Goal: Task Accomplishment & Management: Manage account settings

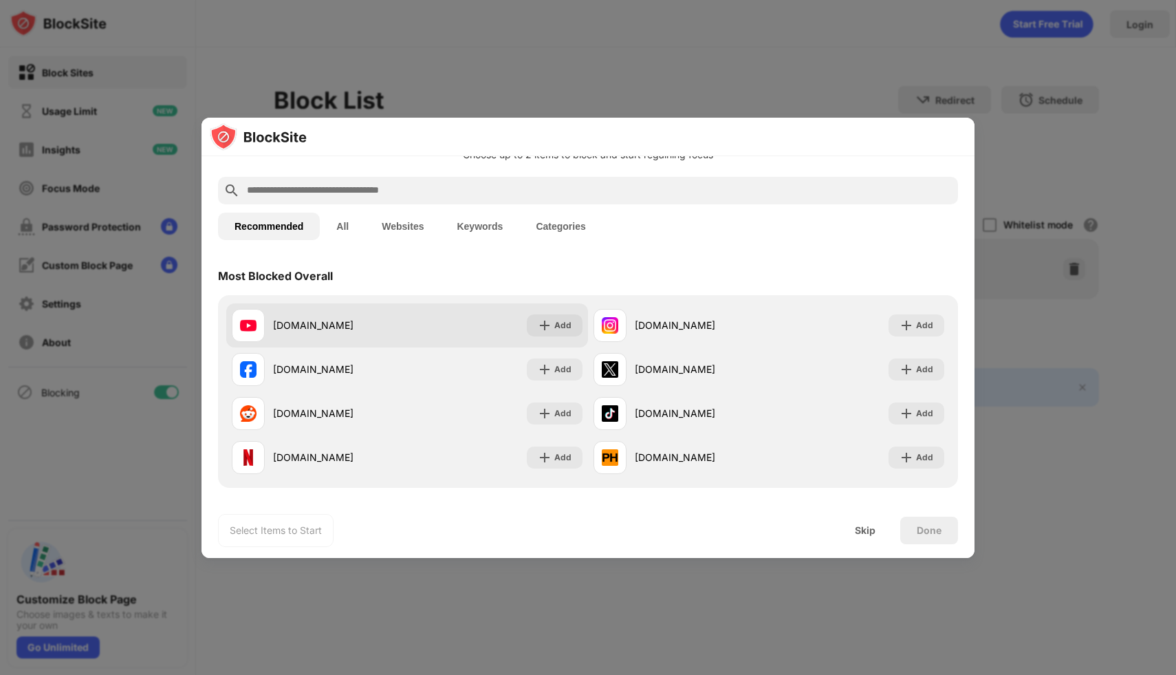
scroll to position [54, 0]
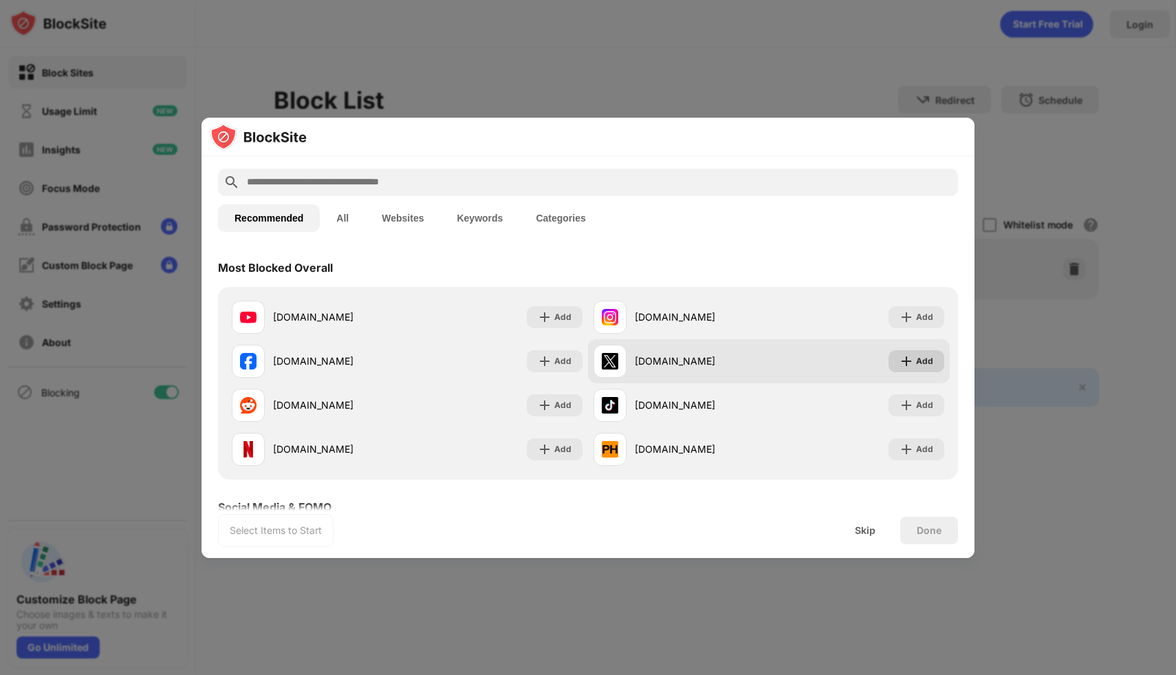
click at [928, 360] on div "Add" at bounding box center [924, 361] width 17 height 14
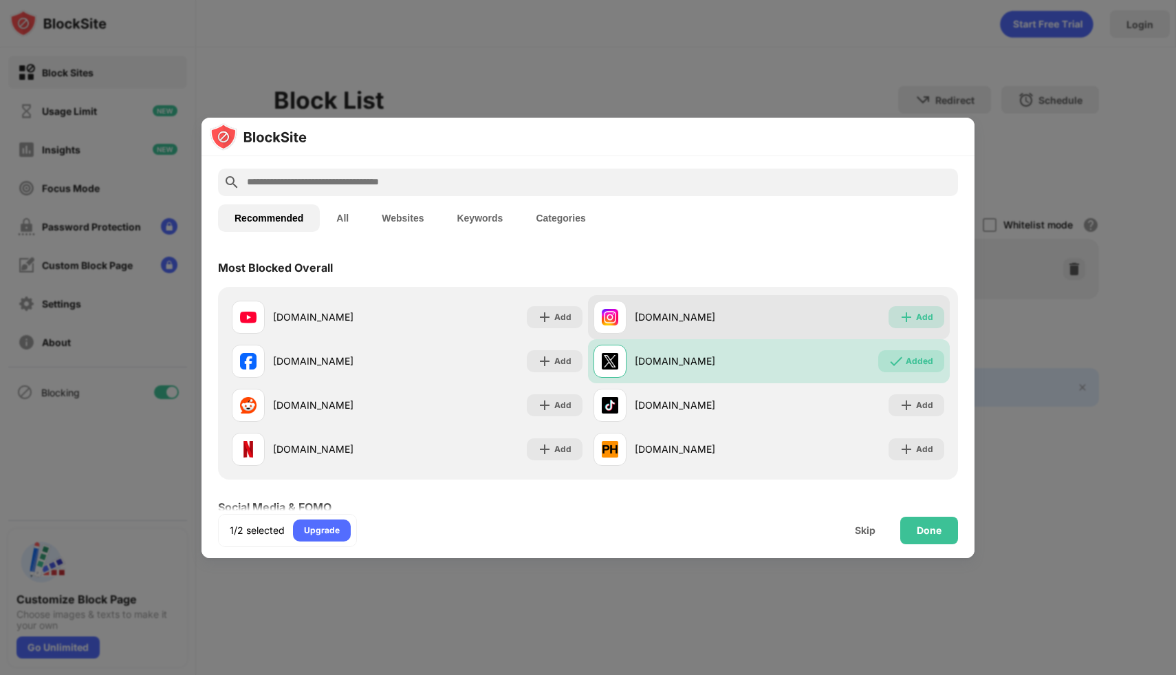
click at [917, 315] on div "Add" at bounding box center [924, 317] width 17 height 14
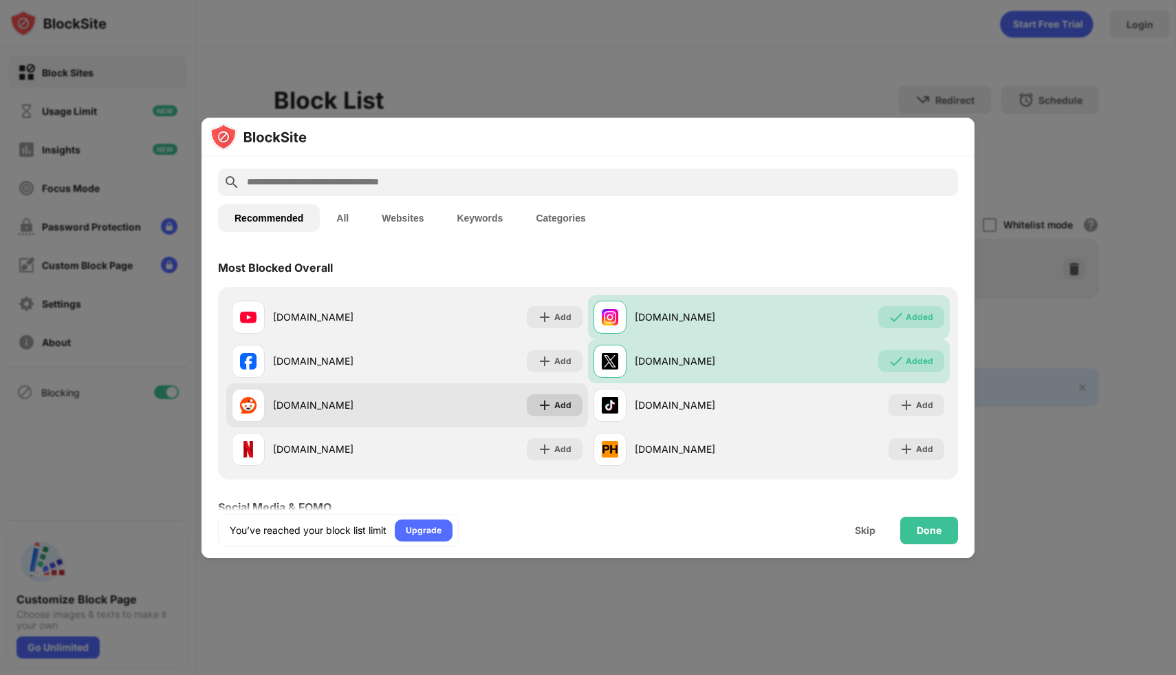
click at [571, 406] on div "Add" at bounding box center [555, 405] width 56 height 22
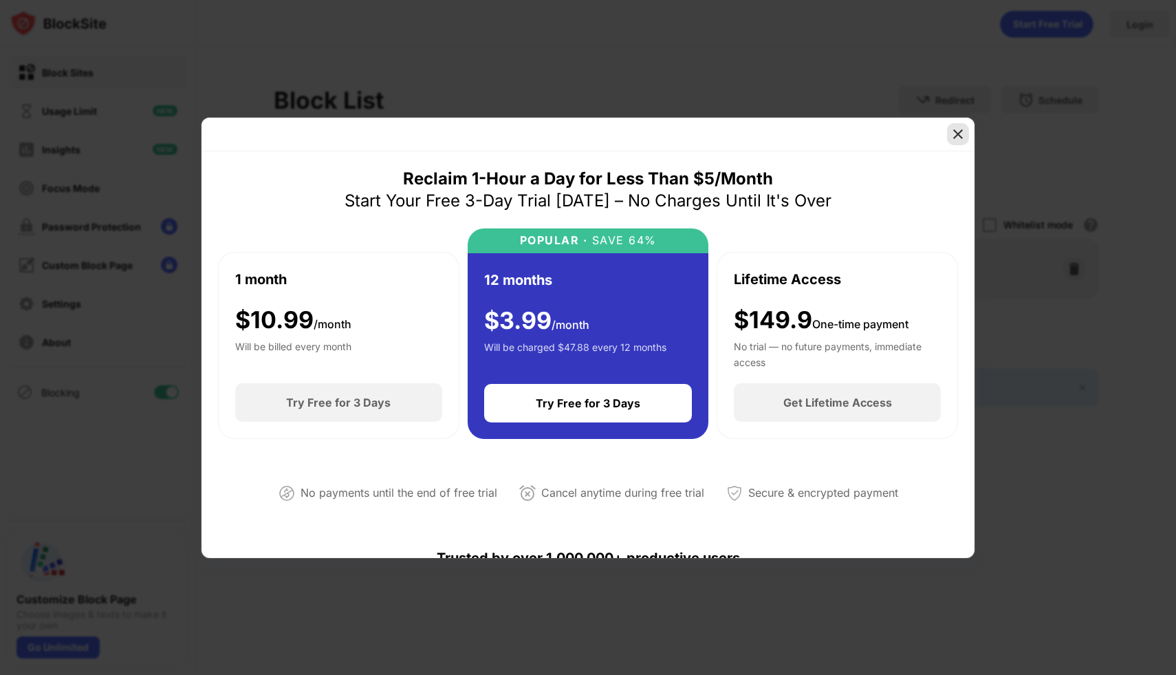
click at [969, 131] on div at bounding box center [587, 135] width 773 height 34
click at [948, 137] on div at bounding box center [958, 134] width 22 height 22
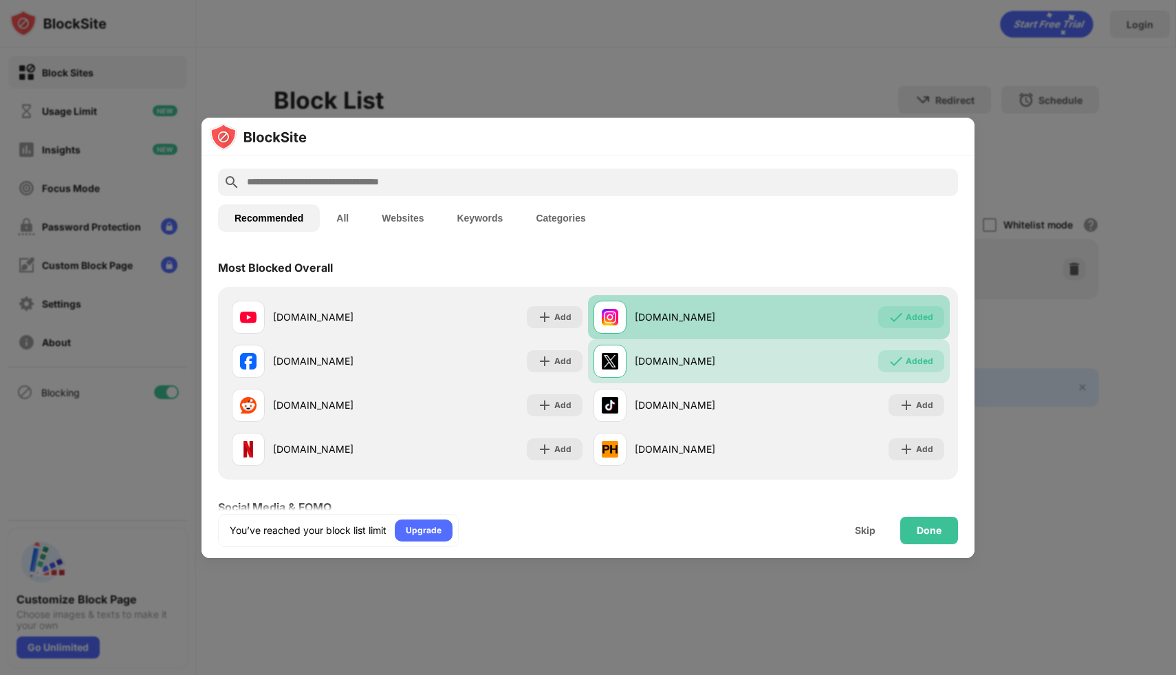
click at [925, 314] on div "Added" at bounding box center [920, 317] width 28 height 14
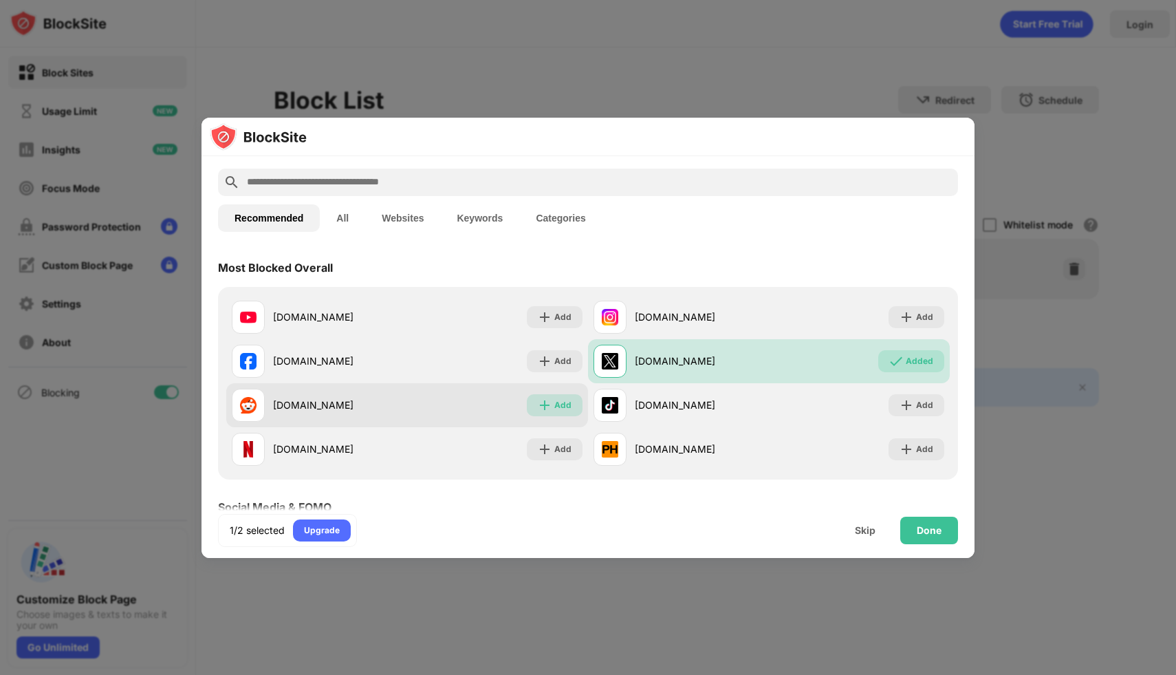
click at [554, 406] on div "Add" at bounding box center [562, 405] width 17 height 14
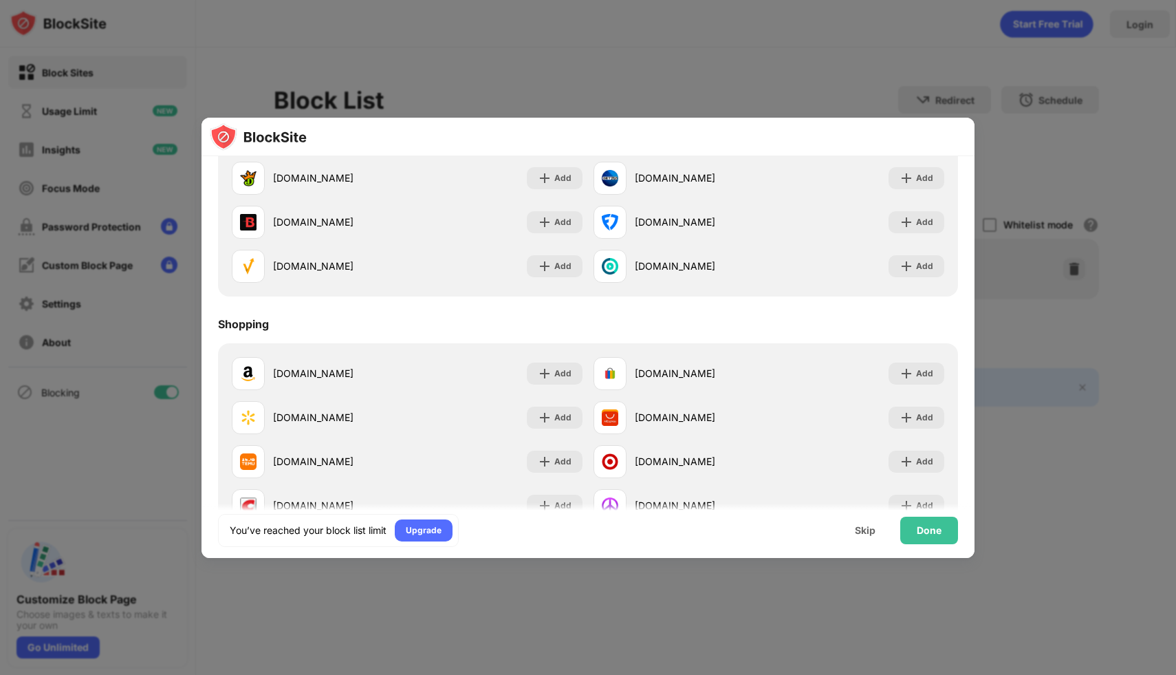
scroll to position [1481, 0]
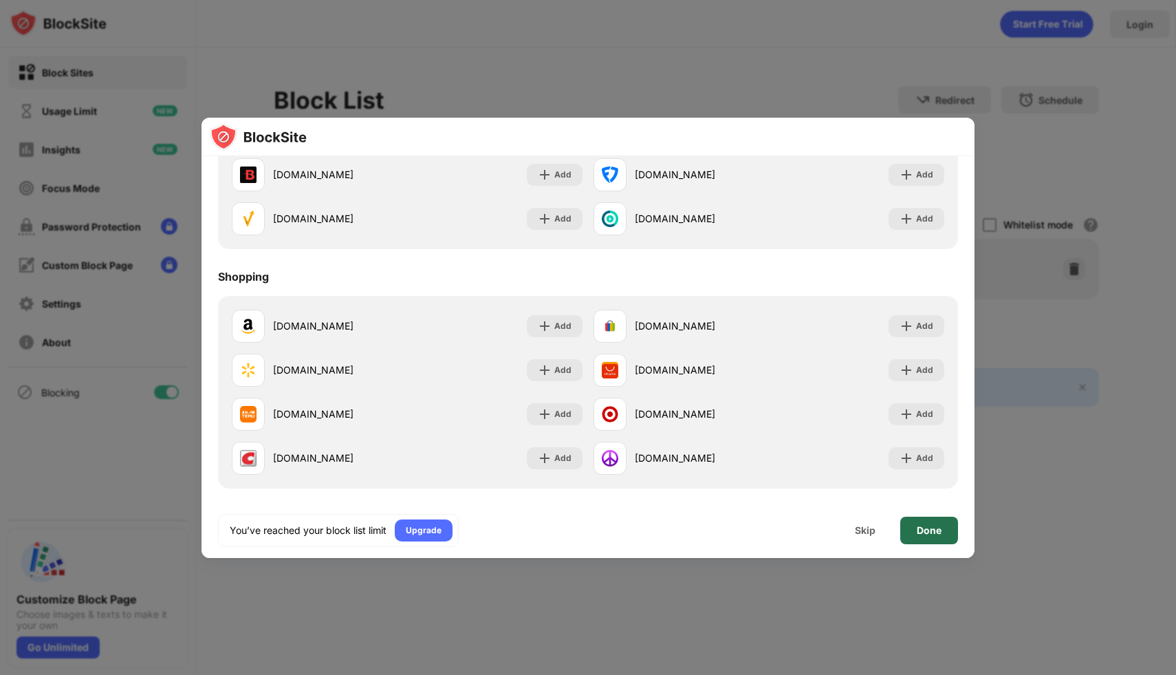
click at [933, 530] on div "Done" at bounding box center [929, 530] width 25 height 11
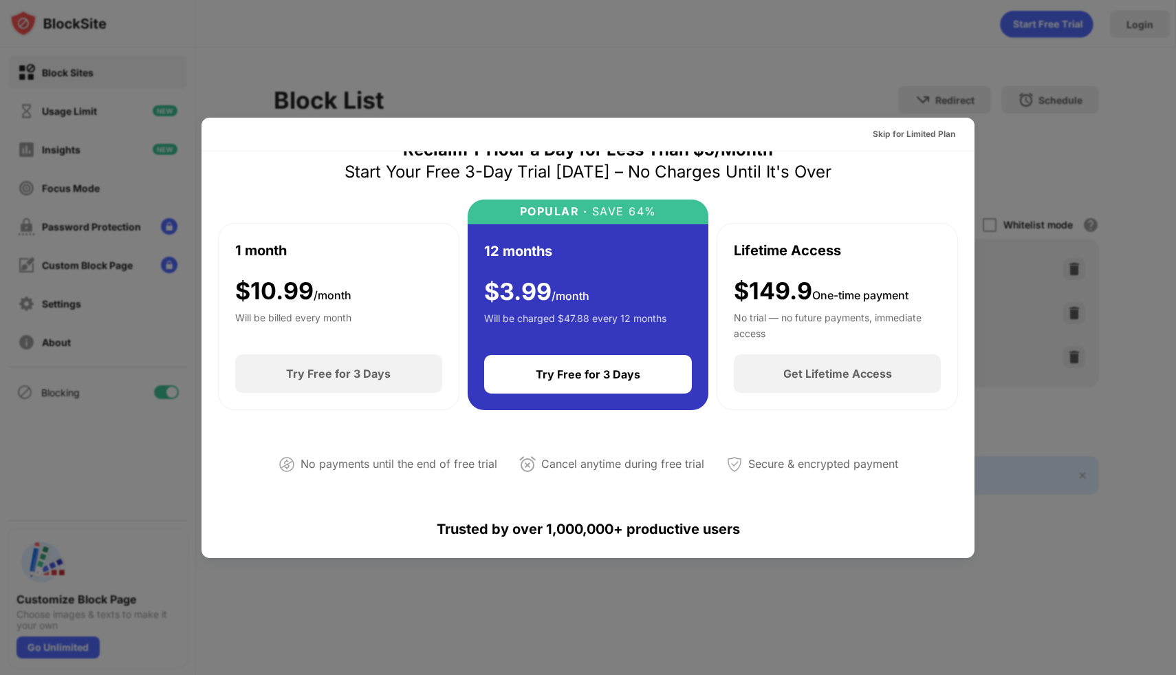
scroll to position [0, 0]
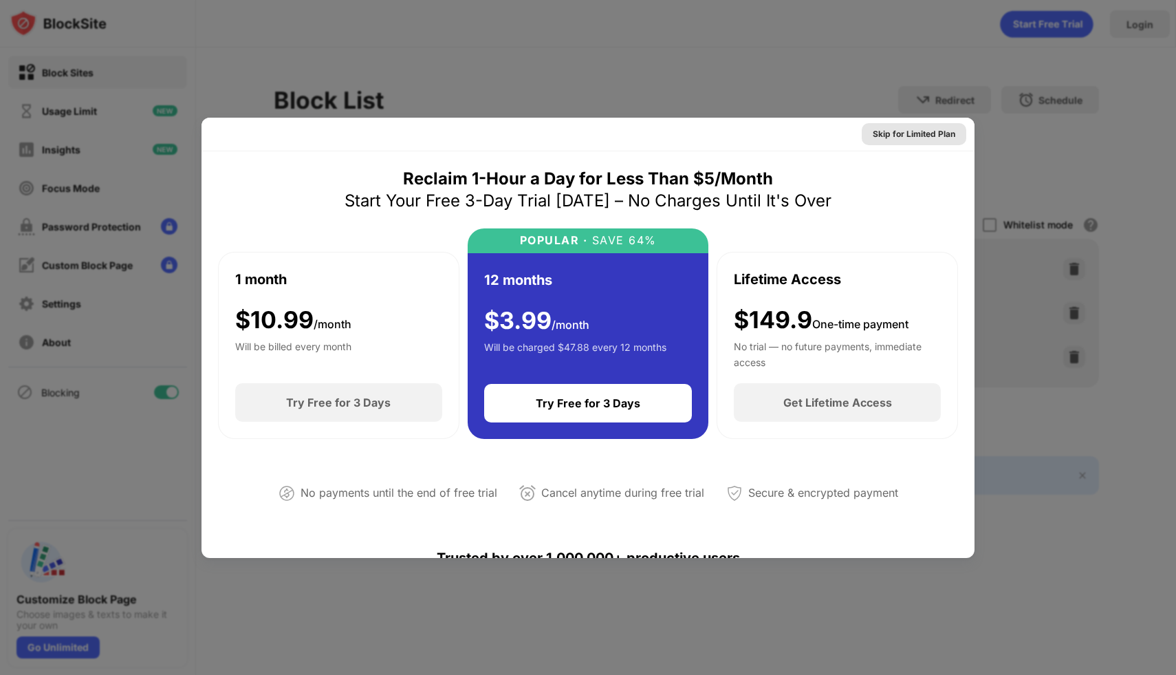
click at [913, 136] on div "Skip for Limited Plan" at bounding box center [914, 134] width 83 height 14
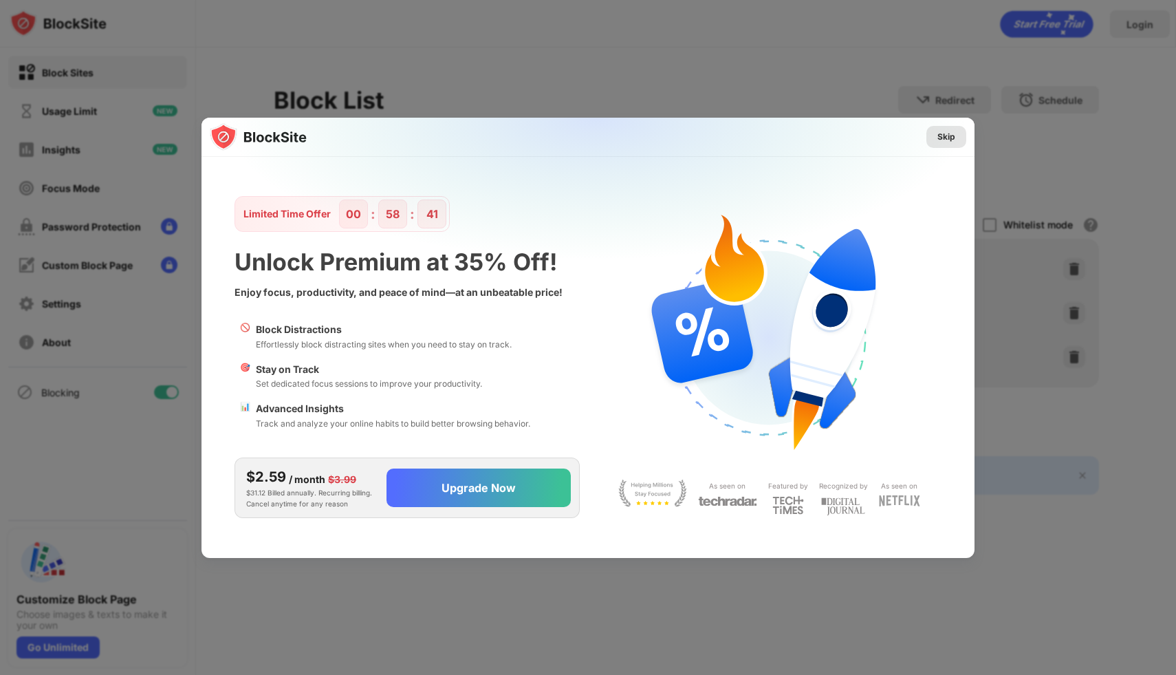
click at [944, 130] on div "Skip" at bounding box center [946, 137] width 18 height 14
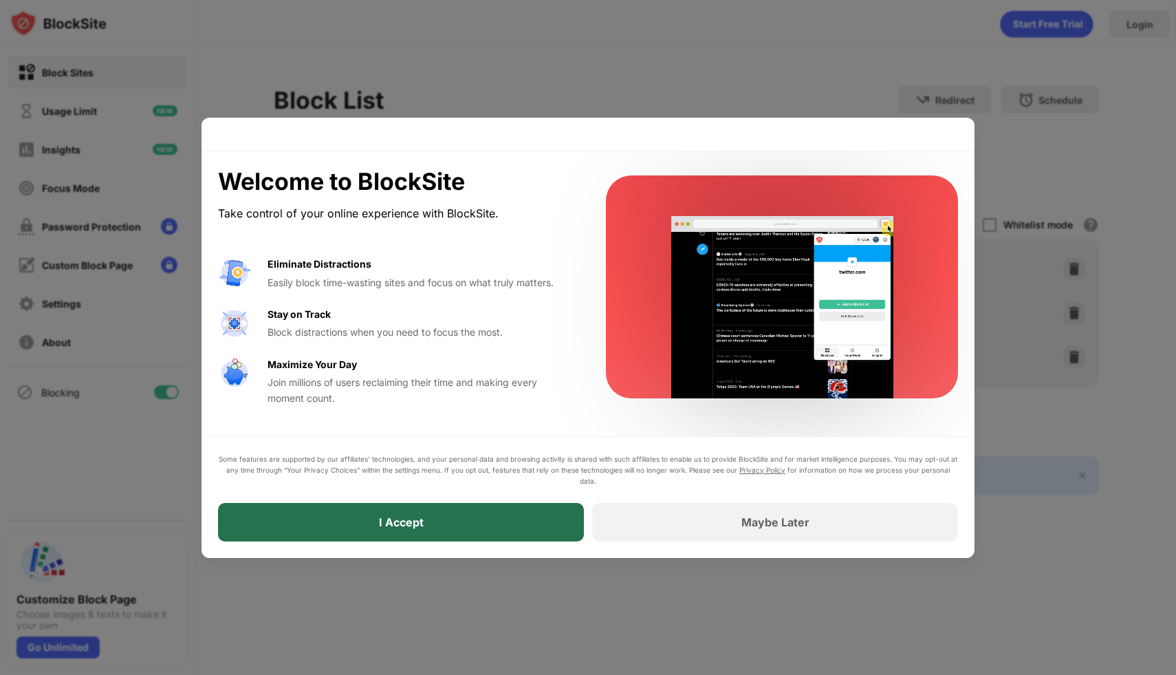
click at [466, 521] on div "I Accept" at bounding box center [401, 522] width 366 height 39
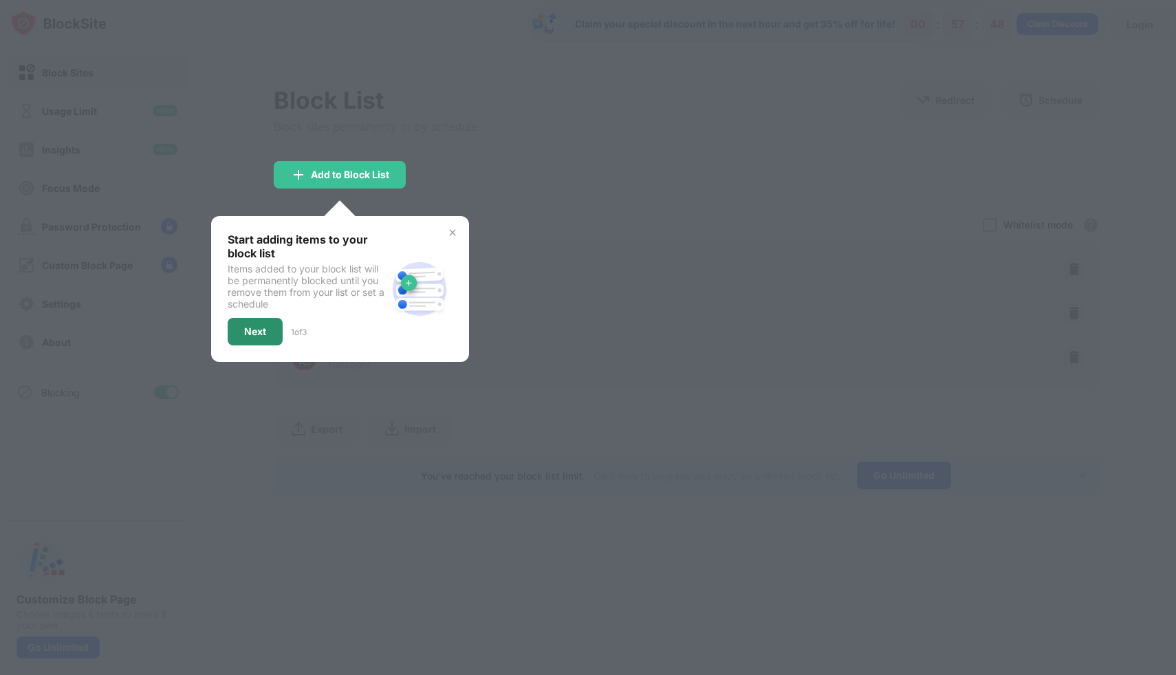
click at [268, 334] on div "Next" at bounding box center [255, 332] width 55 height 28
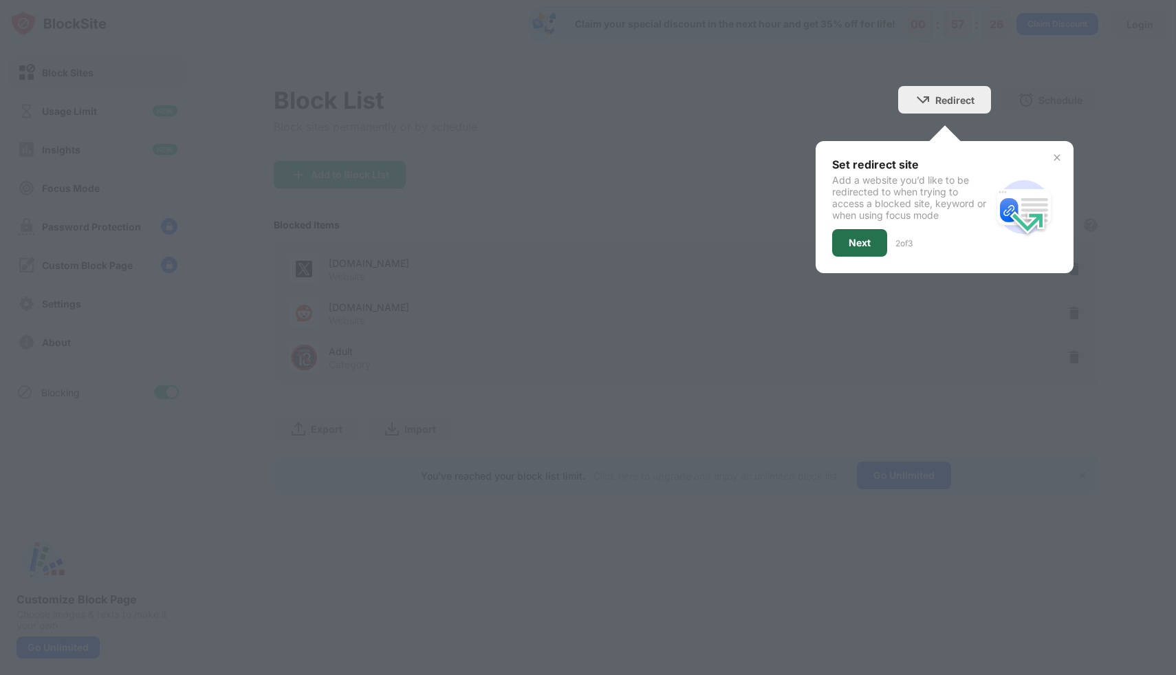
click at [866, 247] on div "Next" at bounding box center [860, 242] width 22 height 11
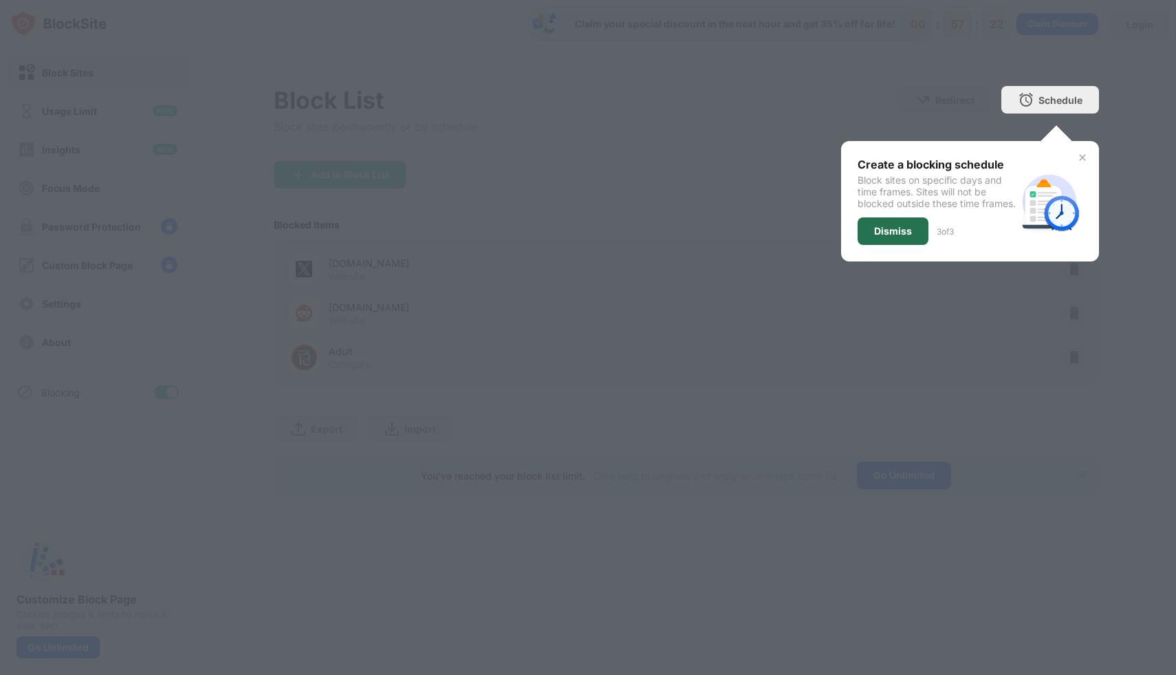
click at [882, 237] on div "Dismiss" at bounding box center [893, 231] width 38 height 11
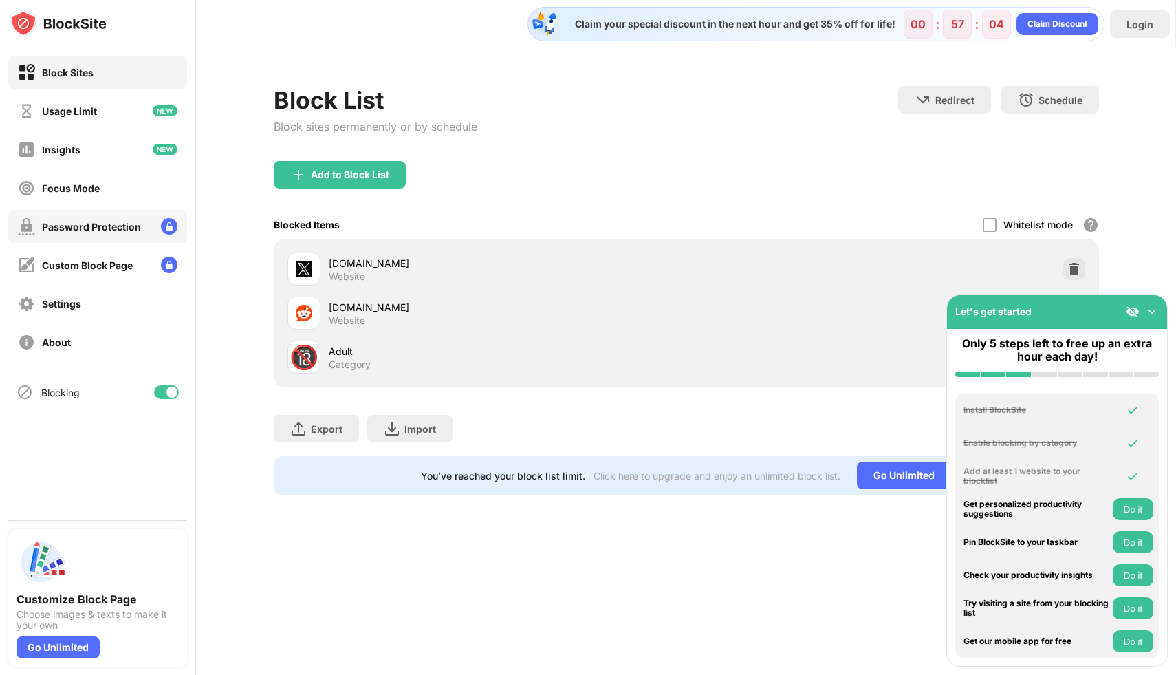
click at [176, 224] on img at bounding box center [169, 226] width 17 height 17
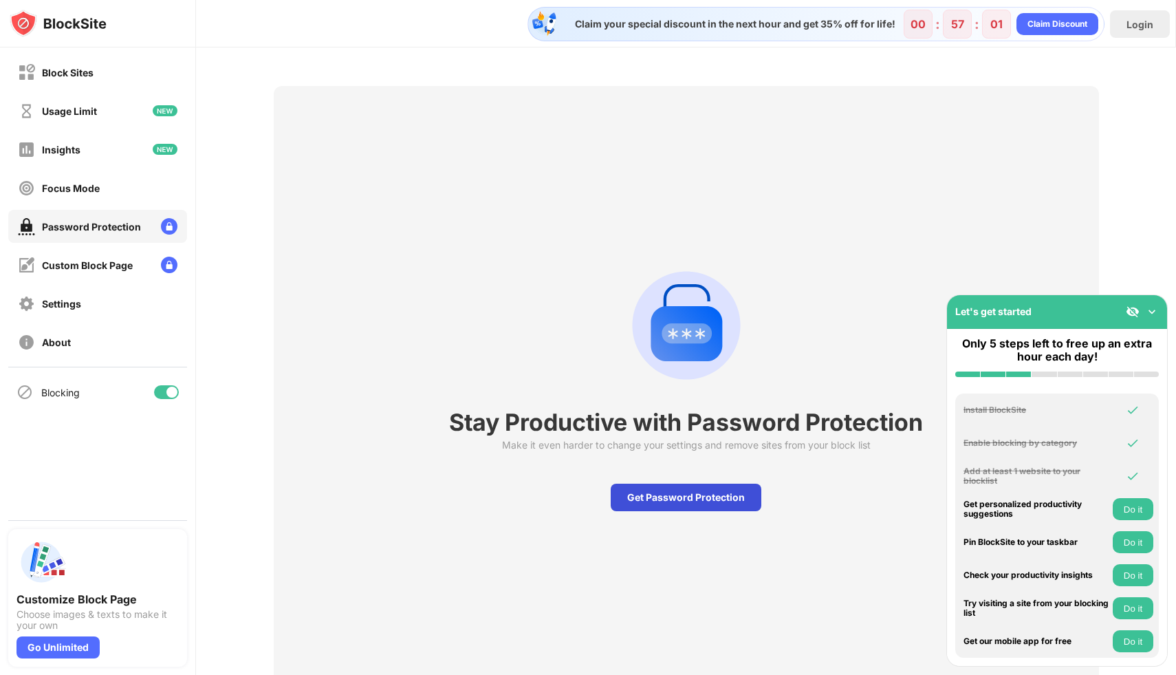
click at [708, 501] on div "Get Password Protection" at bounding box center [686, 497] width 151 height 28
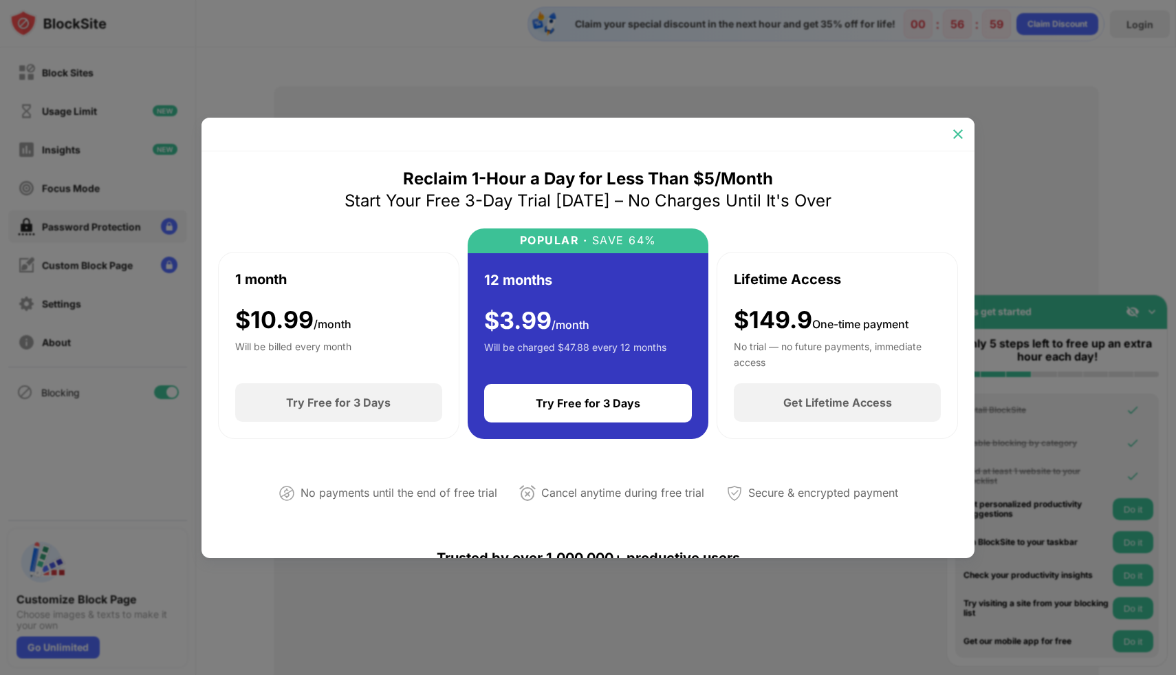
click at [953, 131] on img at bounding box center [958, 134] width 14 height 14
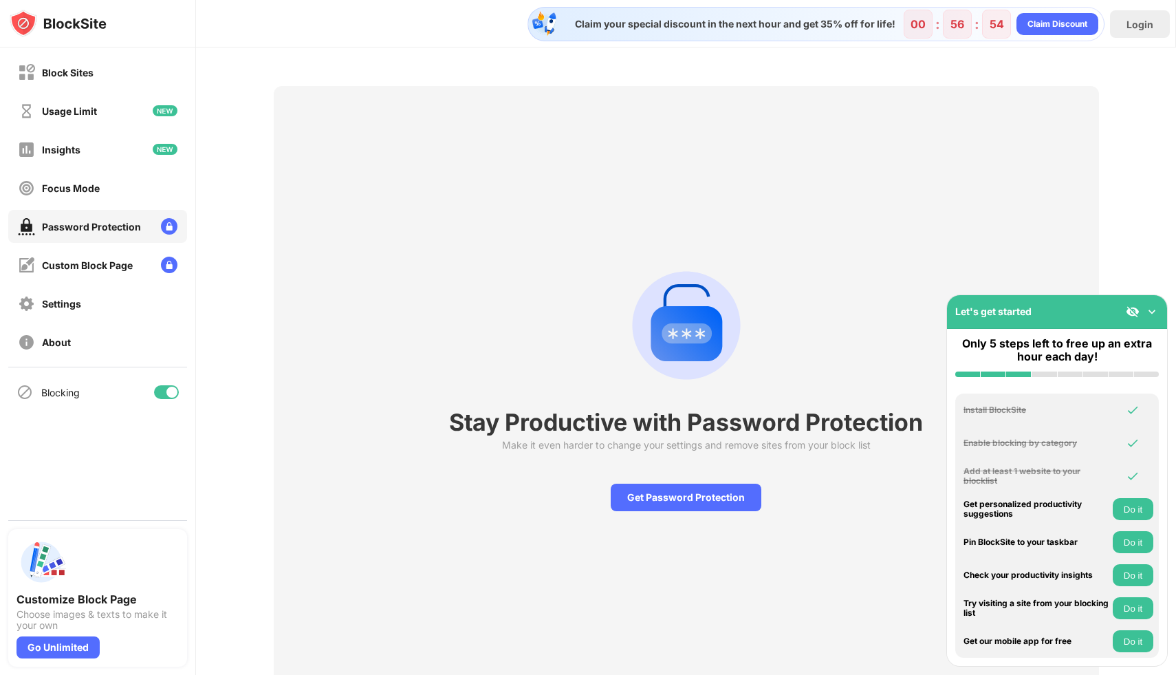
click at [1140, 257] on div "Stay Productive with Password Protection Make it even harder to change your set…" at bounding box center [686, 384] width 980 height 675
click at [84, 311] on div "Settings" at bounding box center [97, 303] width 179 height 33
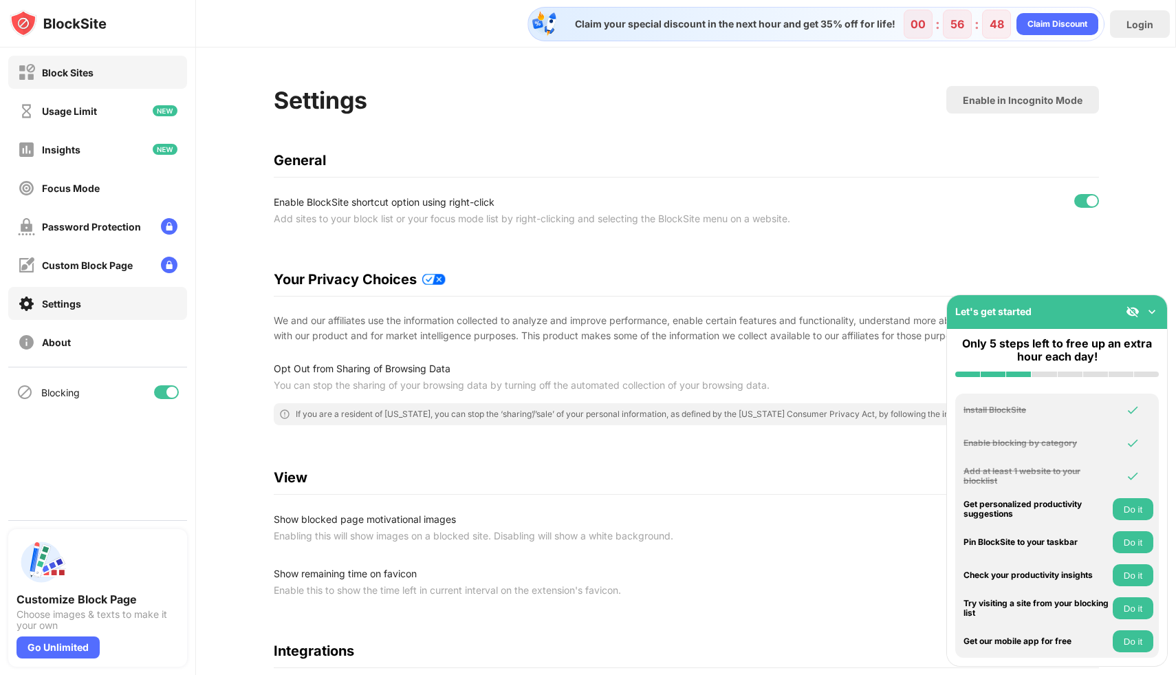
click at [39, 81] on div "Block Sites" at bounding box center [97, 72] width 179 height 33
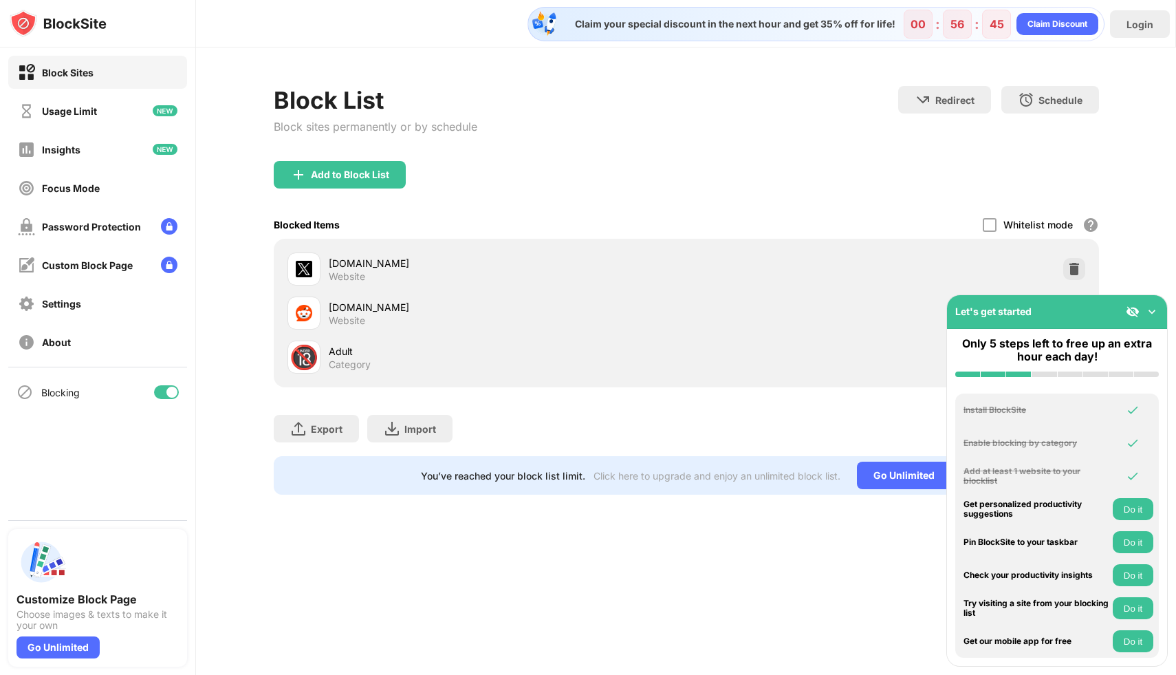
click at [1148, 312] on img at bounding box center [1152, 312] width 14 height 14
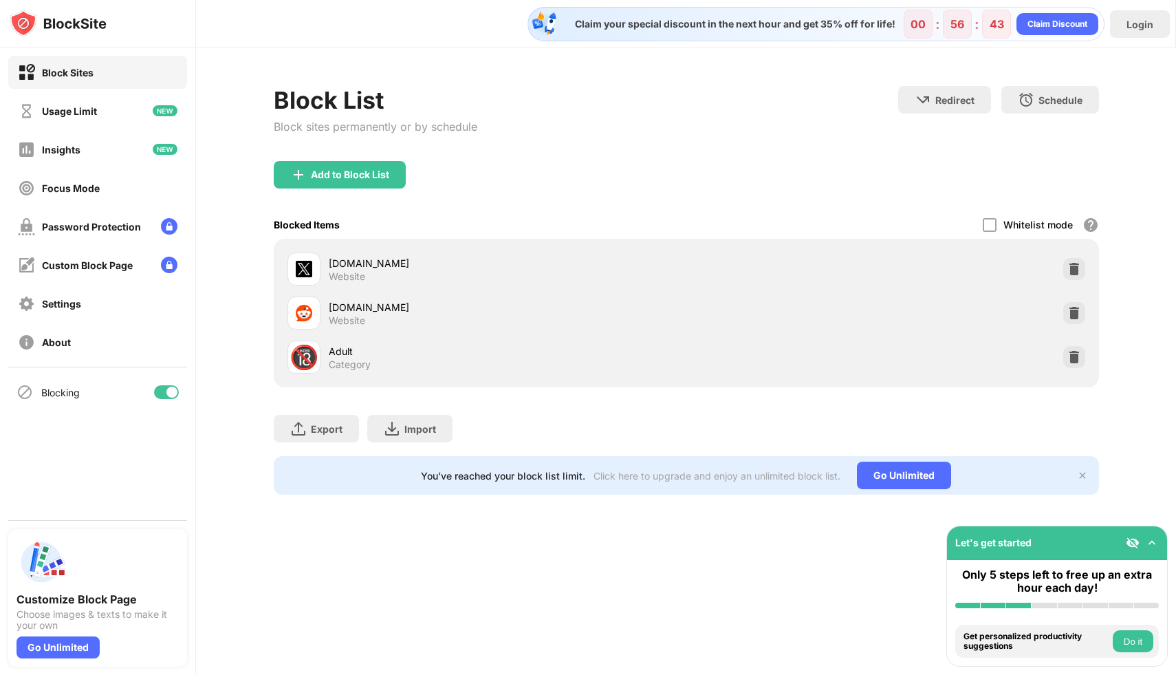
click at [329, 350] on div "Adult" at bounding box center [508, 351] width 358 height 14
click at [1081, 477] on img at bounding box center [1082, 475] width 11 height 11
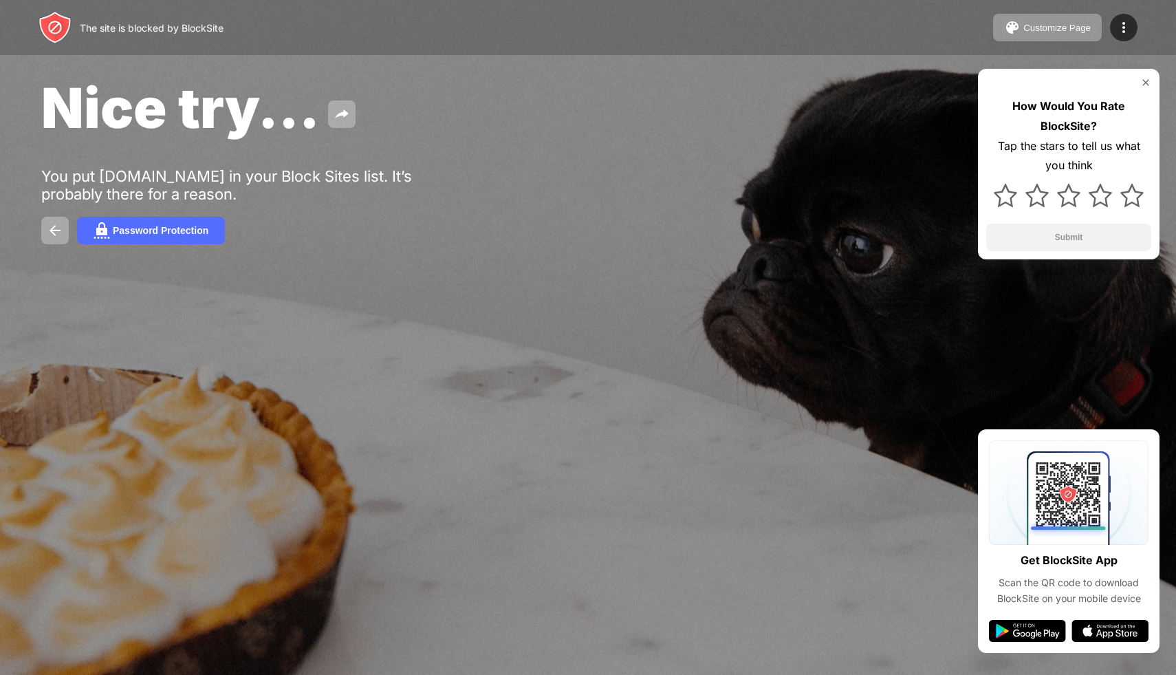
click at [1145, 83] on img at bounding box center [1145, 82] width 11 height 11
